Goal: Task Accomplishment & Management: Manage account settings

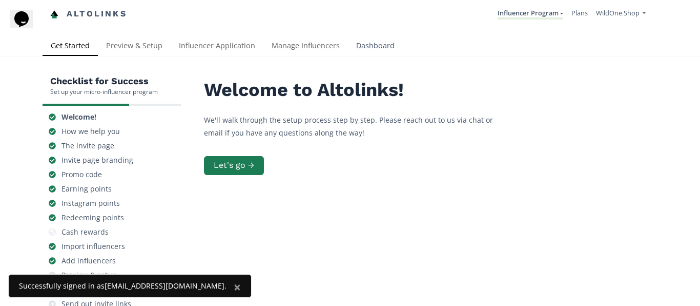
click at [374, 44] on link "Dashboard" at bounding box center [375, 46] width 55 height 21
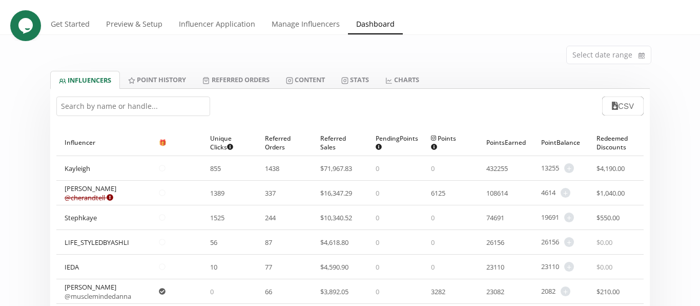
scroll to position [28, 0]
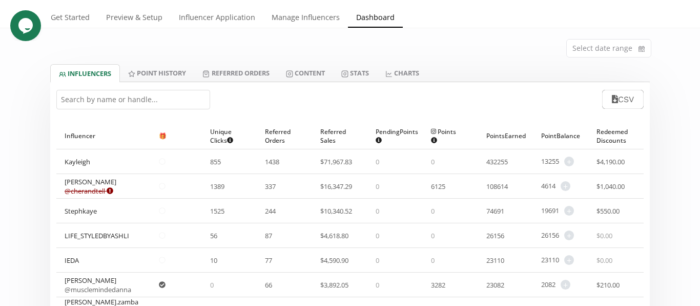
click at [104, 235] on div "LIFE_STYLEDBYASHLI" at bounding box center [97, 235] width 65 height 9
click at [324, 14] on link "Manage Influencers" at bounding box center [306, 18] width 85 height 21
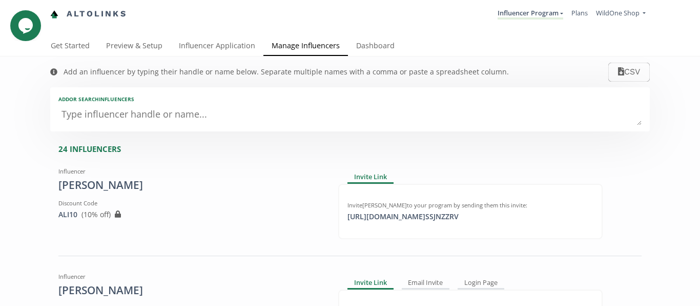
click at [184, 117] on textarea at bounding box center [349, 115] width 583 height 21
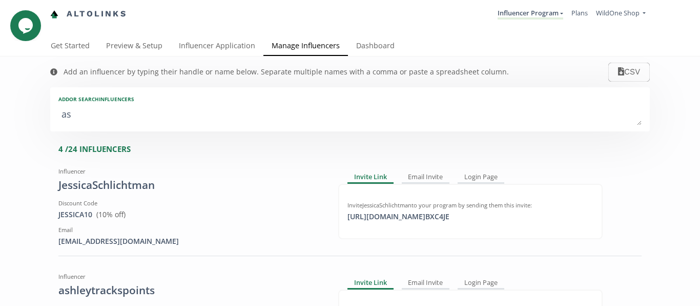
type textarea "ash"
type input "ash"
type input "ASH"
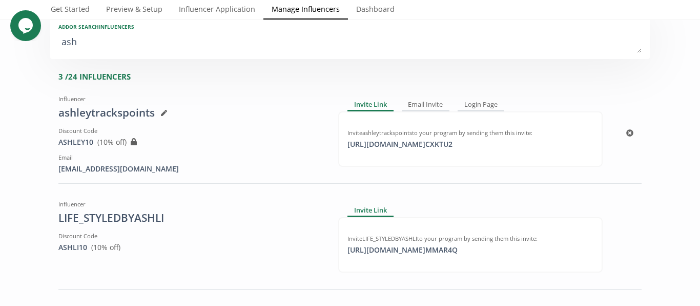
scroll to position [105, 0]
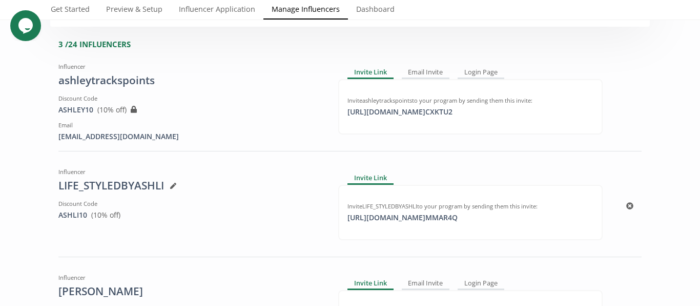
type textarea "ash"
click at [121, 188] on div "LIFE_STYLEDBYASHLI" at bounding box center [190, 185] width 265 height 15
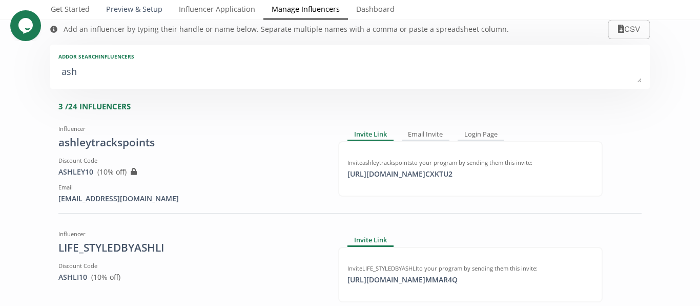
click at [135, 9] on link "Preview & Setup" at bounding box center [134, 10] width 73 height 21
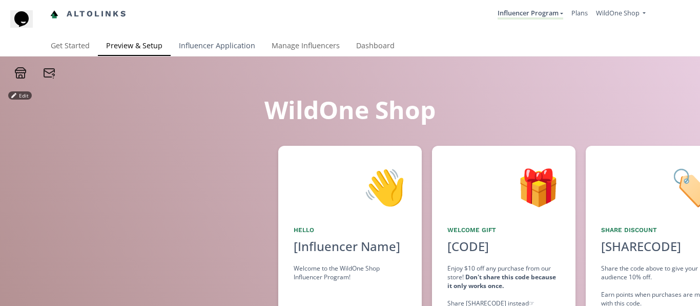
click at [216, 46] on link "Influencer Application" at bounding box center [217, 46] width 93 height 21
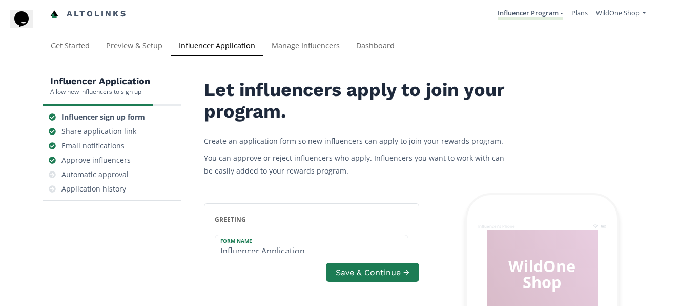
click at [309, 50] on link "Manage Influencers" at bounding box center [306, 46] width 85 height 21
